Goal: Navigation & Orientation: Find specific page/section

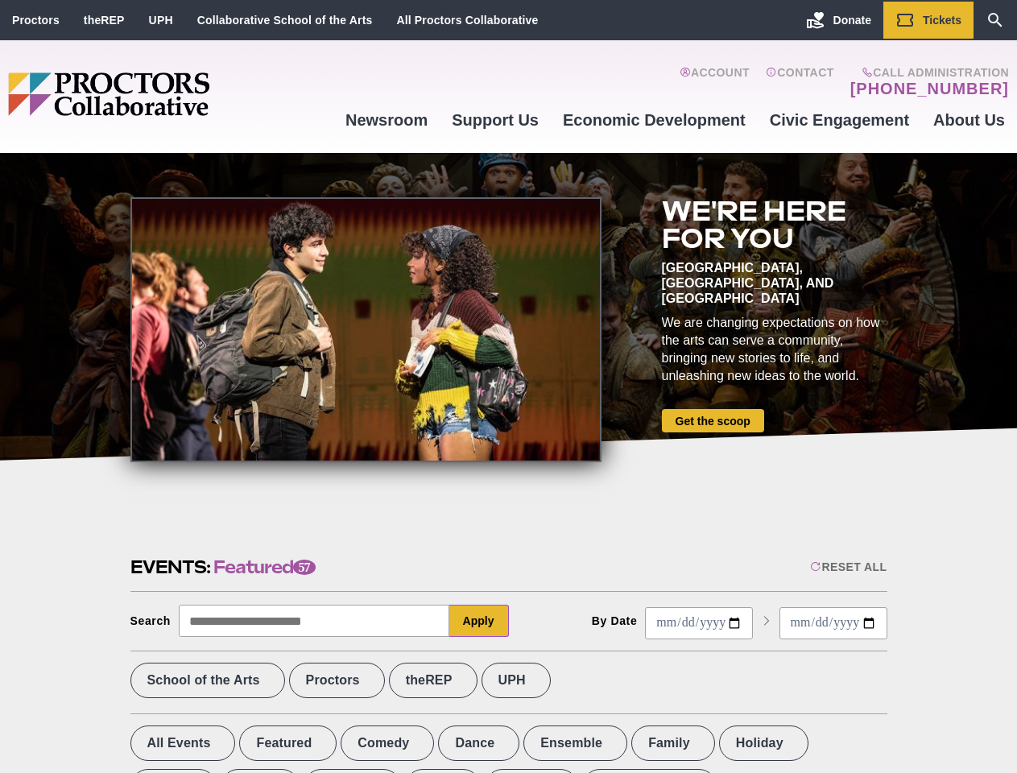
click at [508, 387] on div at bounding box center [365, 329] width 471 height 265
click at [847, 567] on div "Reset All" at bounding box center [848, 567] width 77 height 13
click at [479, 621] on button "Apply" at bounding box center [479, 621] width 60 height 32
